Goal: Obtain resource: Download file/media

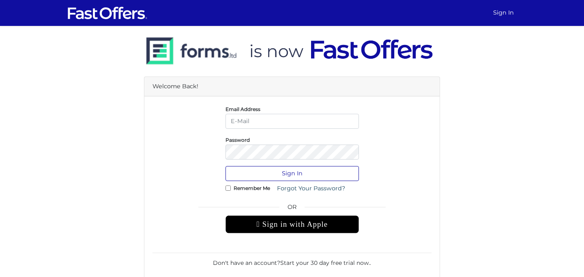
type input "[EMAIL_ADDRESS][DOMAIN_NAME]"
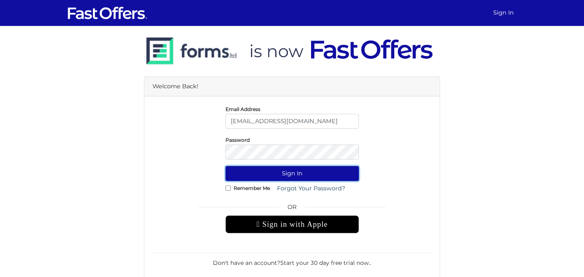
click at [299, 172] on button "Sign In" at bounding box center [291, 173] width 133 height 15
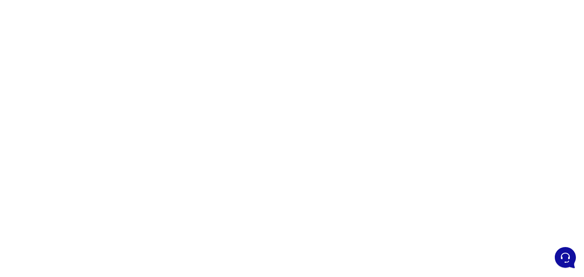
scroll to position [37, 0]
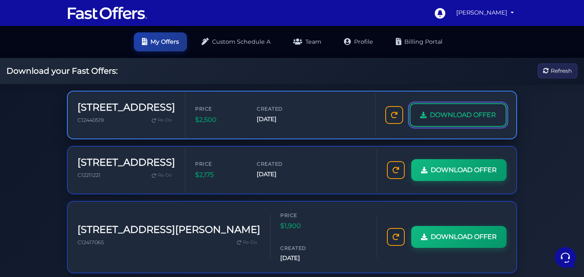
click at [454, 114] on span "DOWNLOAD OFFER" at bounding box center [463, 115] width 66 height 11
